Goal: Book appointment/travel/reservation

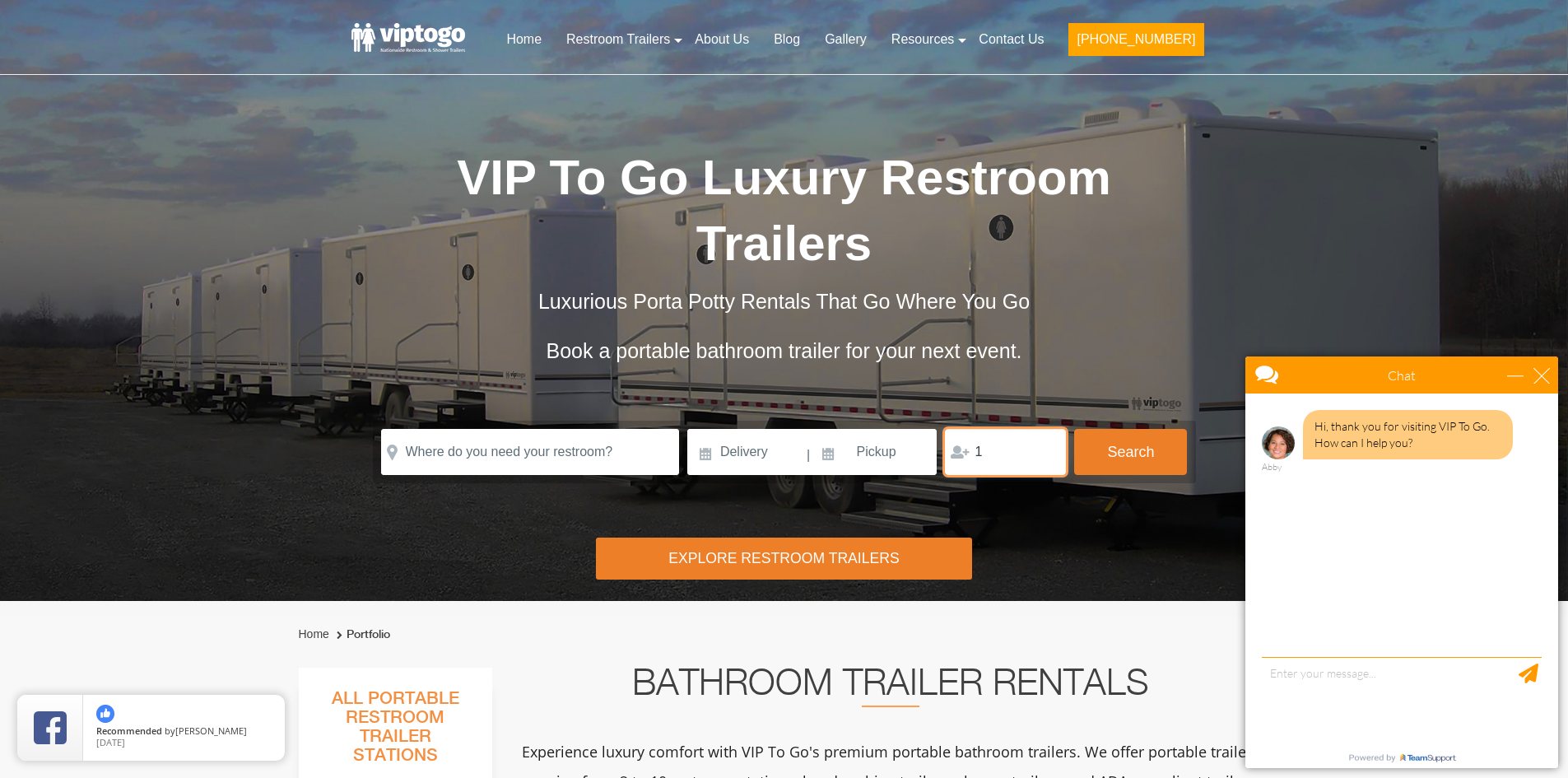
click at [1047, 448] on input "1" at bounding box center [1005, 451] width 121 height 46
click at [1047, 455] on input "1" at bounding box center [1005, 451] width 121 height 46
click at [1048, 458] on input "1" at bounding box center [1005, 451] width 121 height 46
click at [1045, 457] on input "1" at bounding box center [1005, 451] width 121 height 46
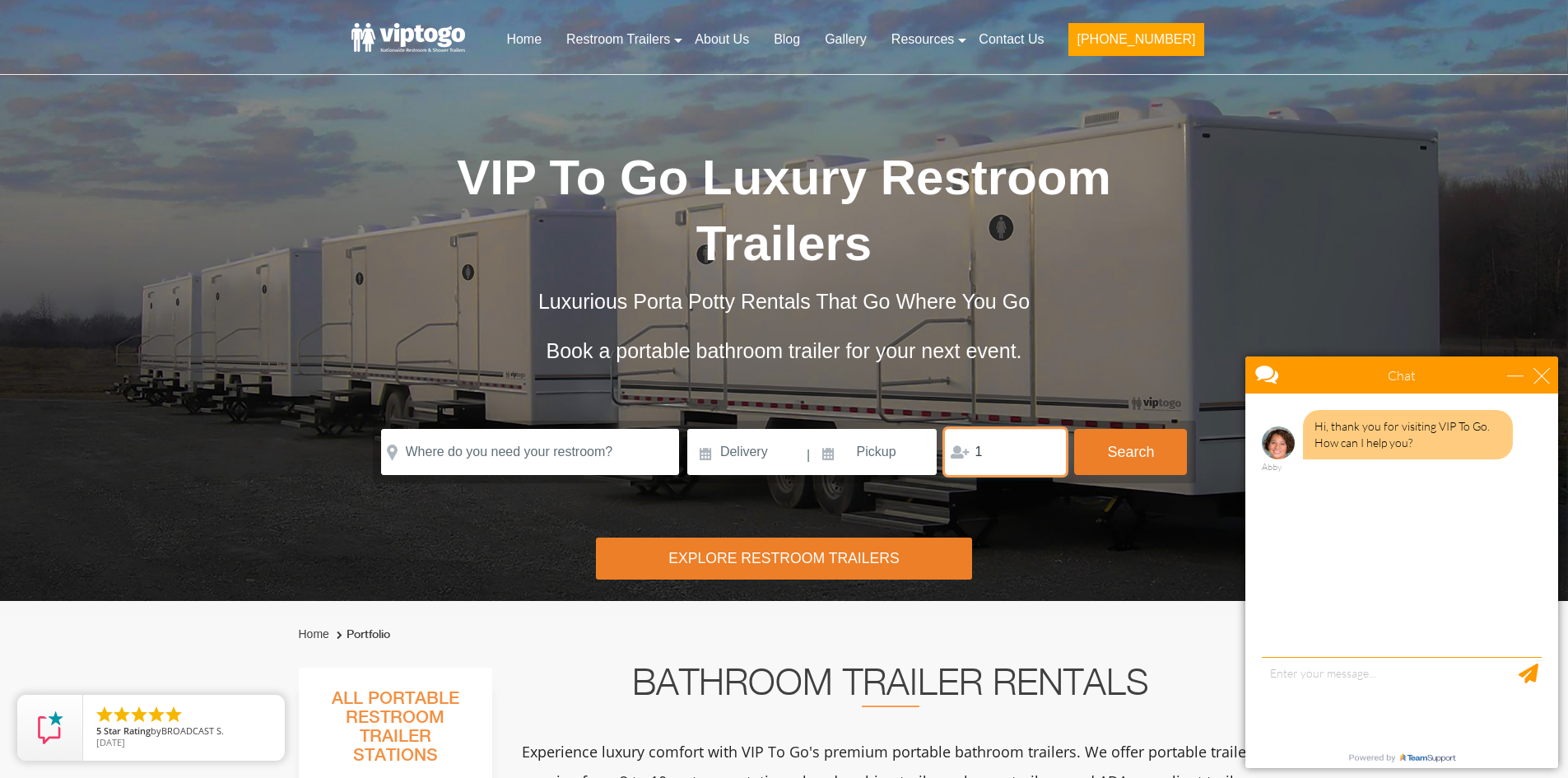
click at [1045, 457] on input "1" at bounding box center [1005, 451] width 121 height 46
type input "2"
click at [1045, 449] on input "2" at bounding box center [1005, 451] width 121 height 46
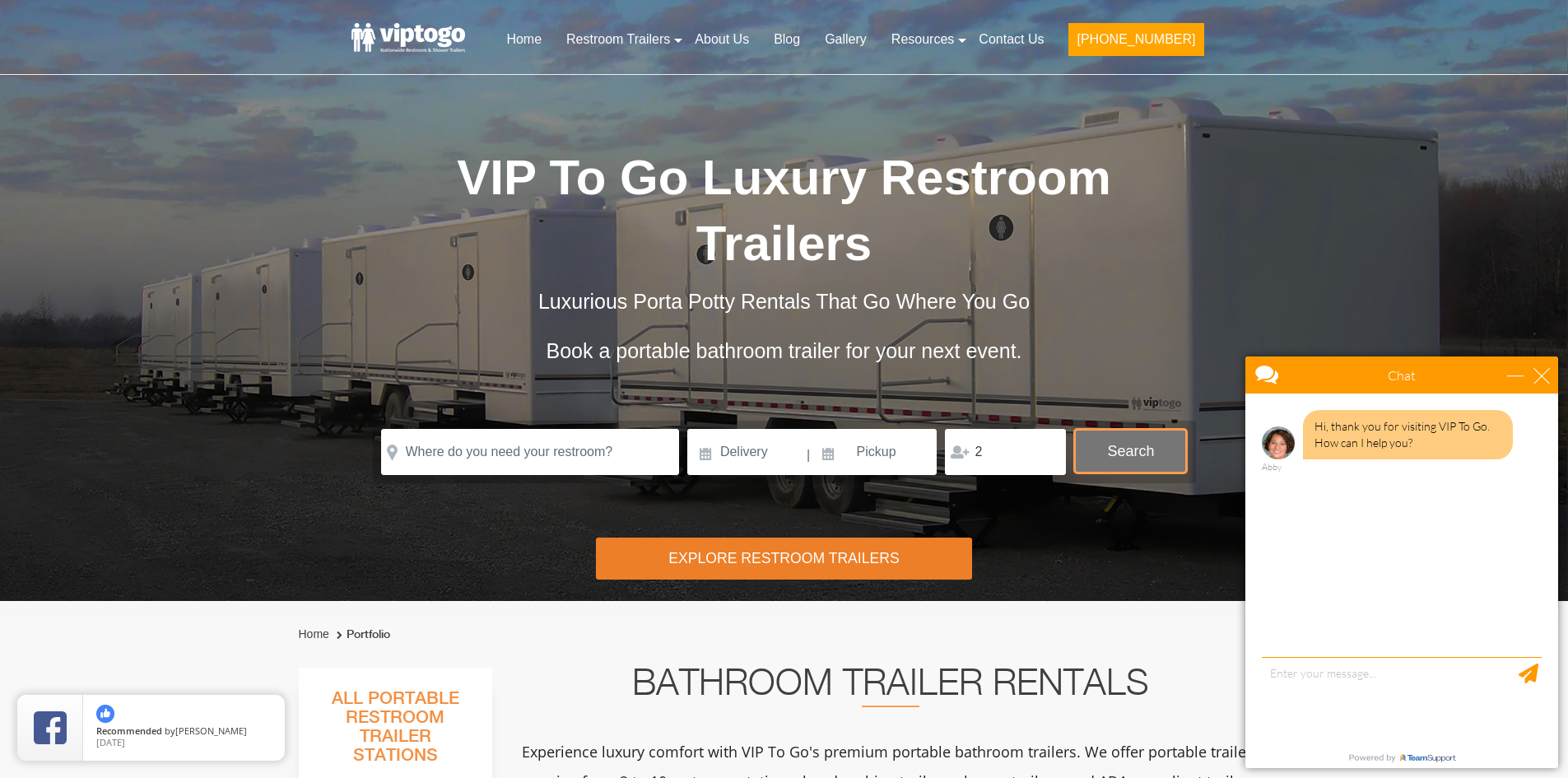
click at [1132, 454] on button "Search" at bounding box center [1130, 451] width 112 height 44
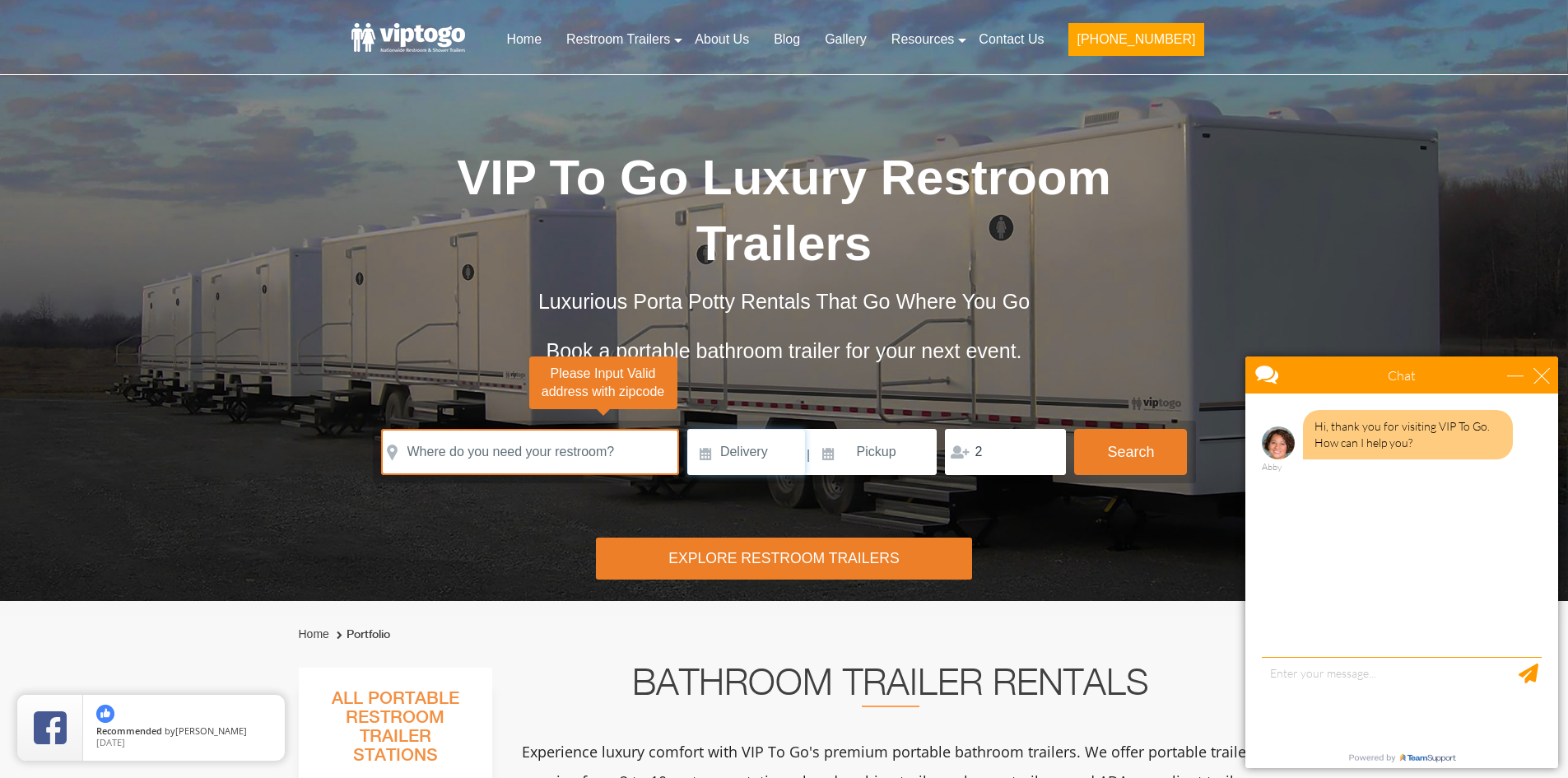
click at [746, 454] on input at bounding box center [745, 451] width 118 height 46
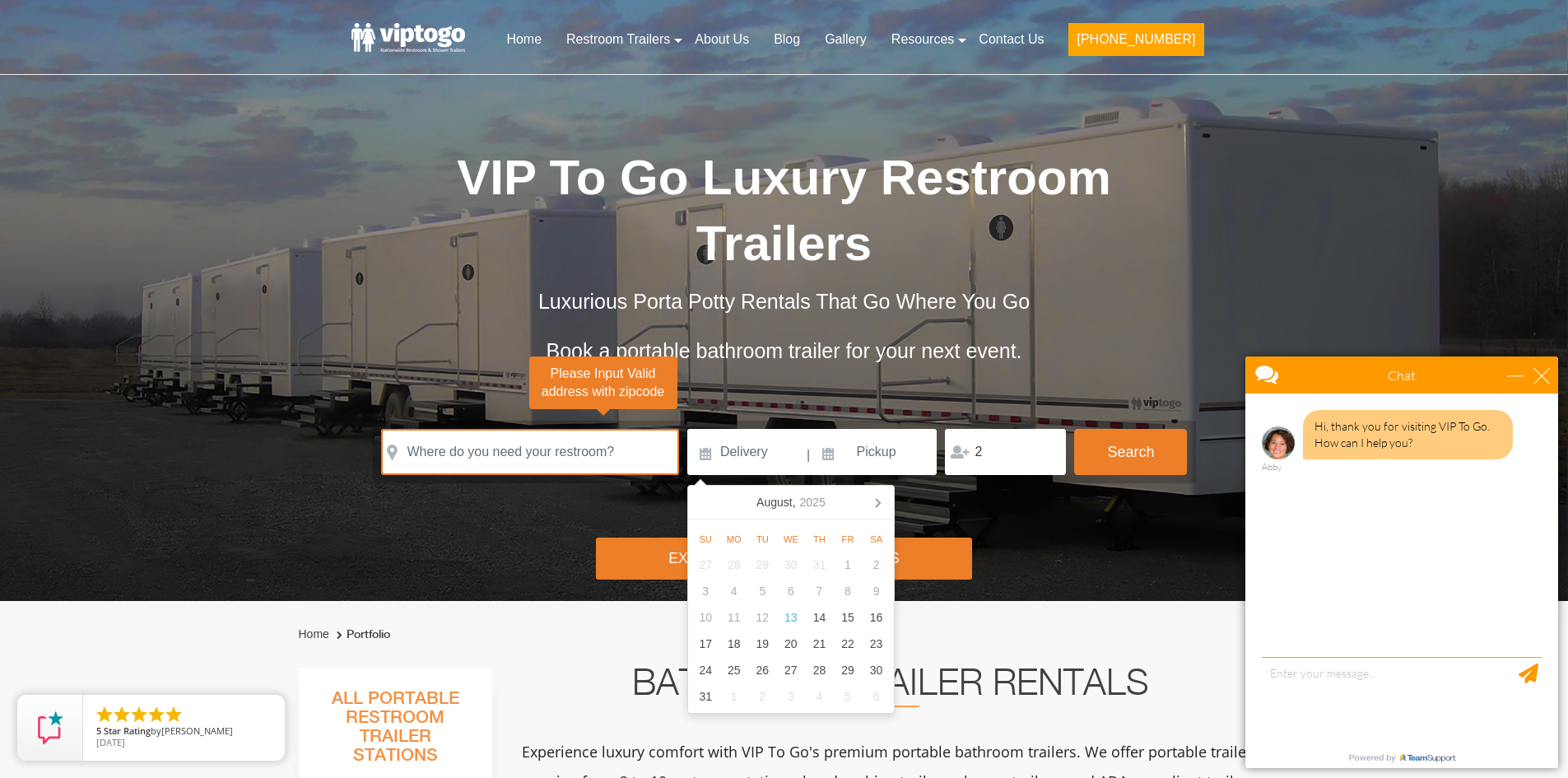
click at [1006, 543] on div "Risk-Free Reservation! Free cancellation up to 48 hours before delivery. Book n…" at bounding box center [784, 300] width 1568 height 601
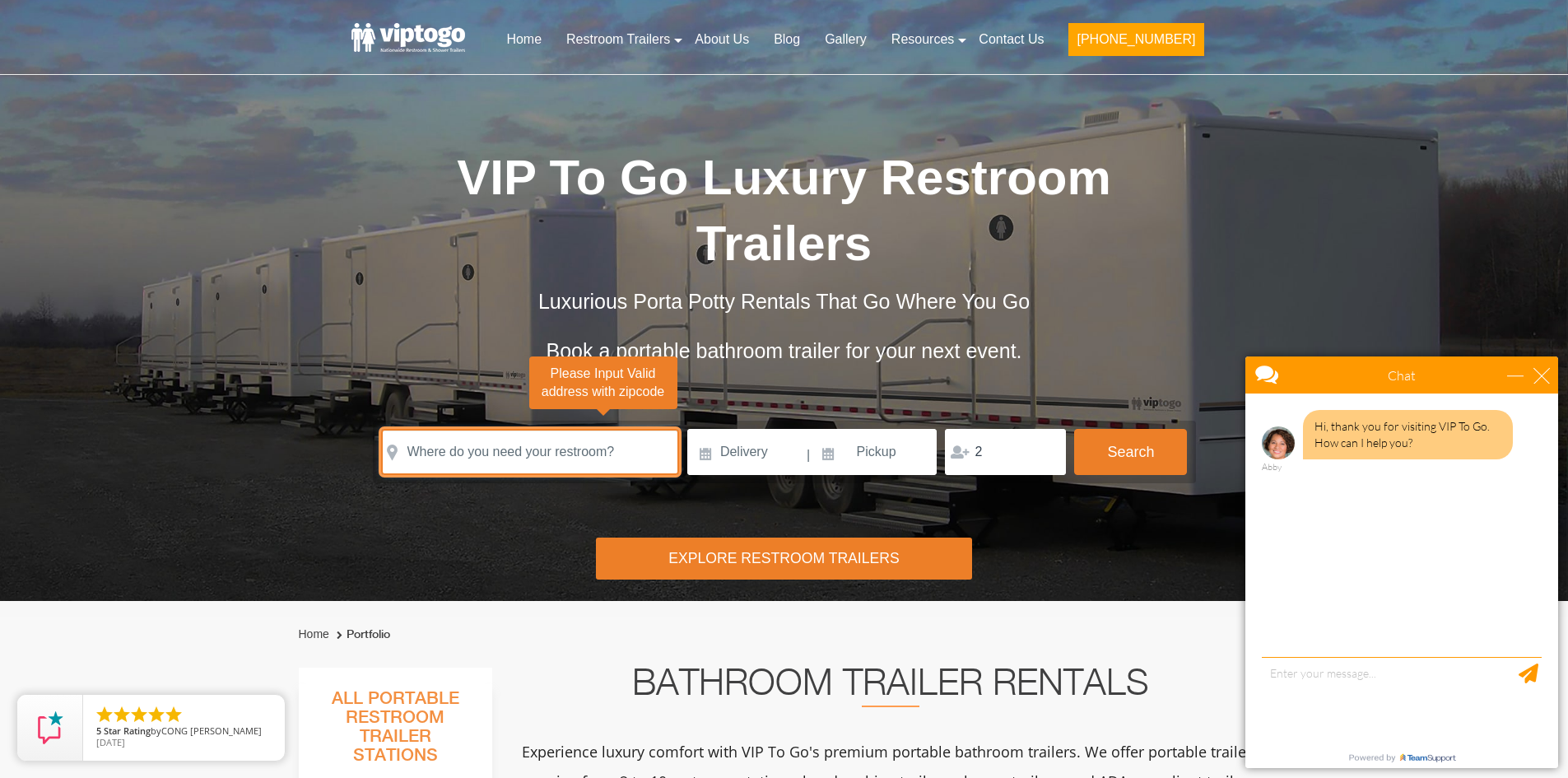
click at [599, 455] on input "text" at bounding box center [529, 451] width 298 height 46
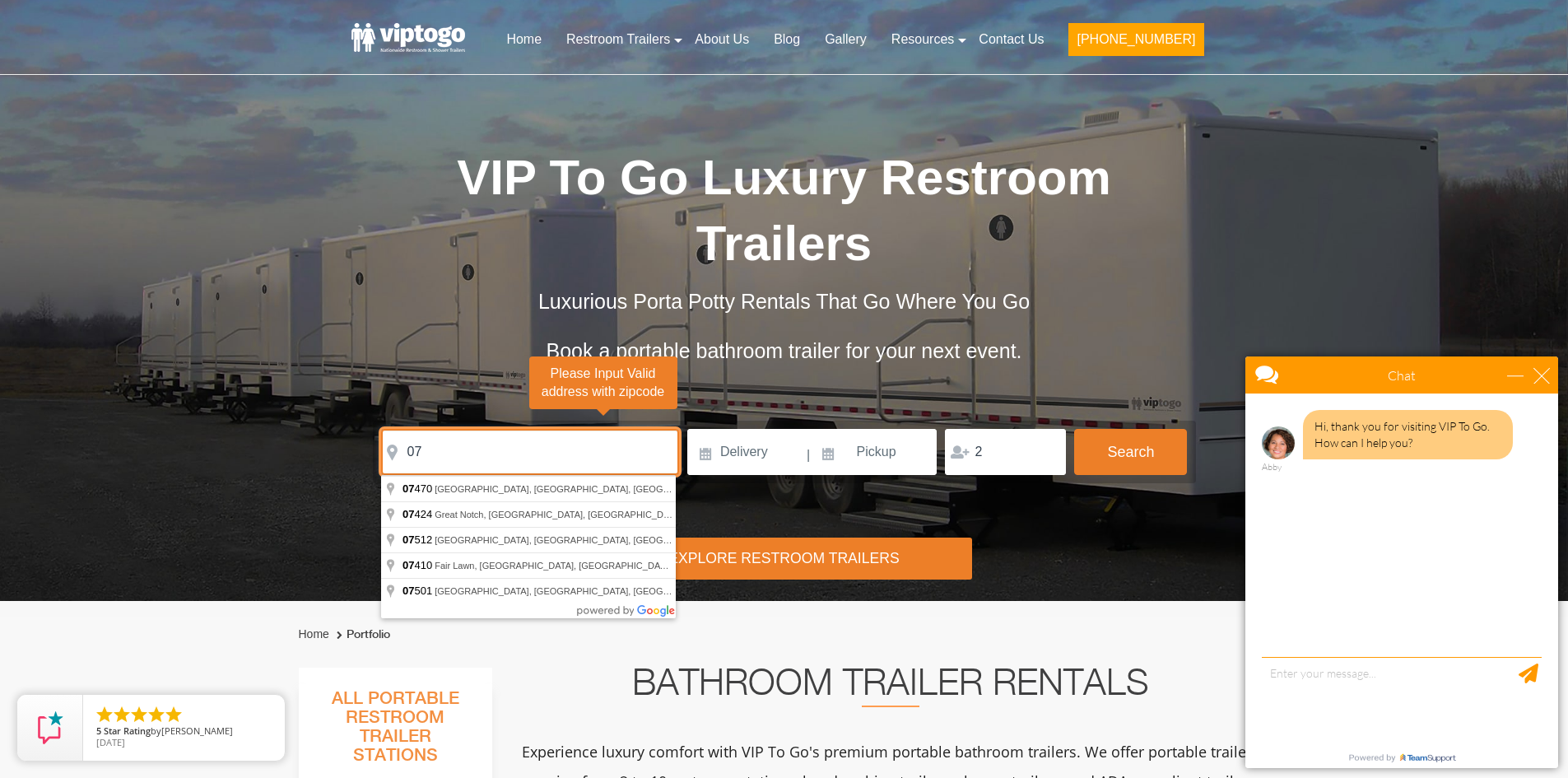
click at [453, 447] on input "07" at bounding box center [529, 451] width 298 height 46
type input "[GEOGRAPHIC_DATA], [GEOGRAPHIC_DATA] 07512, [GEOGRAPHIC_DATA]"
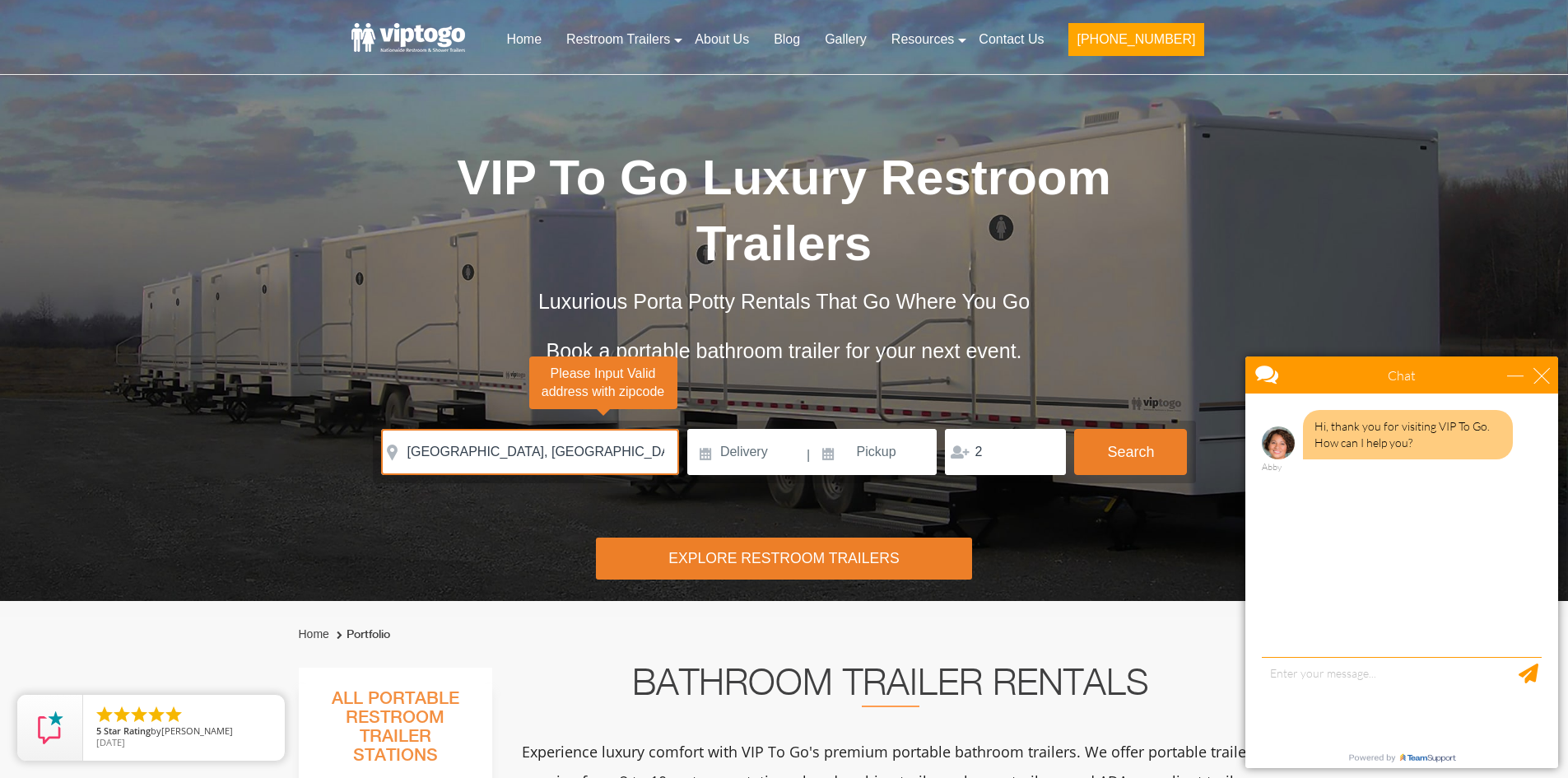
click at [1135, 534] on div "Risk-Free Reservation! Free cancellation up to 48 hours before delivery. Book n…" at bounding box center [784, 300] width 1568 height 601
